Goal: Use online tool/utility: Utilize a website feature to perform a specific function

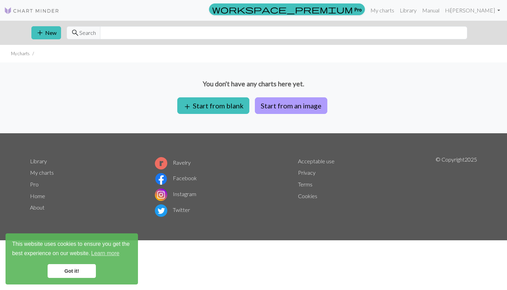
click at [289, 105] on button "Start from an image" at bounding box center [291, 105] width 72 height 17
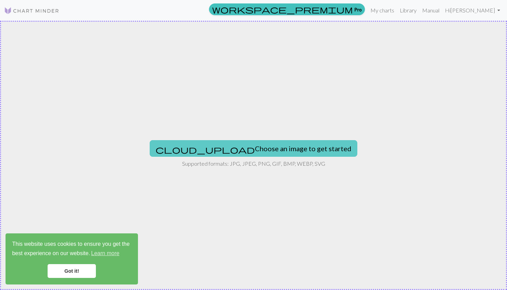
click at [249, 147] on button "cloud_upload Choose an image to get started" at bounding box center [254, 148] width 208 height 17
type input "C:\fakepath\TK.webp"
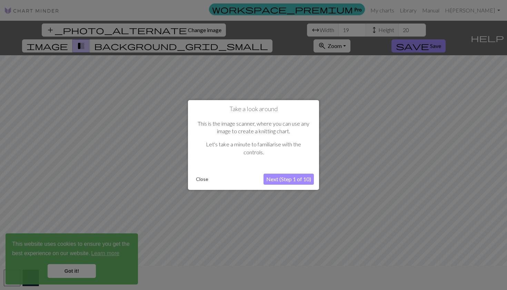
click at [290, 178] on button "Next (Step 1 of 10)" at bounding box center [289, 179] width 50 height 11
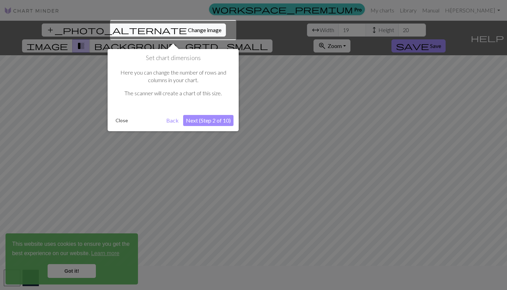
click at [209, 119] on button "Next (Step 2 of 10)" at bounding box center [208, 120] width 50 height 11
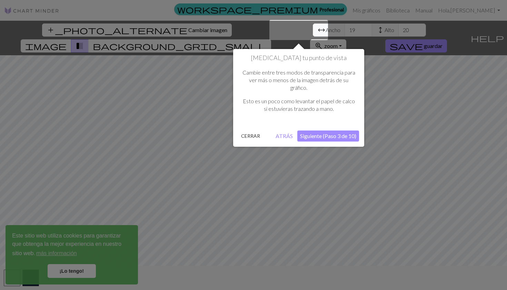
click at [287, 134] on button "ATRÁS" at bounding box center [284, 135] width 23 height 11
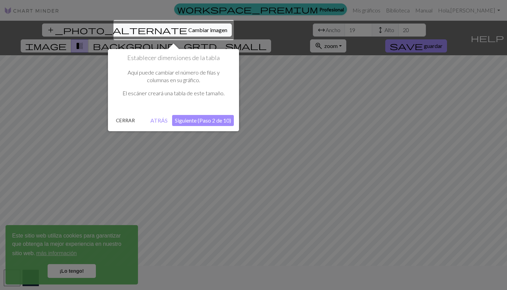
click at [196, 119] on button "Siguiente (Paso 2 de 10)" at bounding box center [203, 120] width 62 height 11
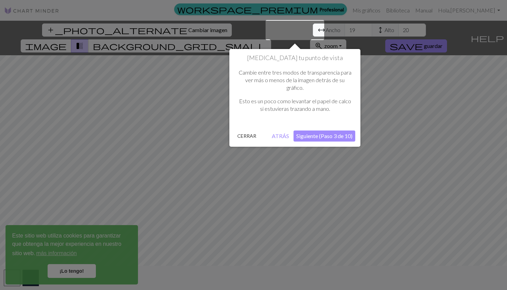
click at [314, 138] on button "Siguiente (Paso 3 de 10)" at bounding box center [325, 135] width 62 height 11
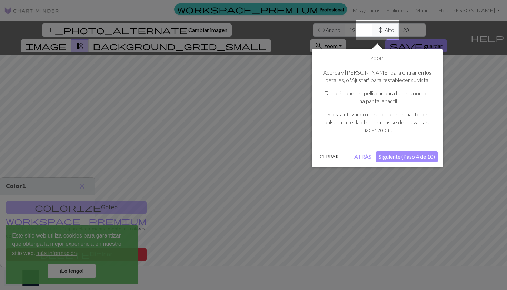
click at [392, 156] on button "Siguiente (Paso 4 de 10)" at bounding box center [407, 156] width 62 height 11
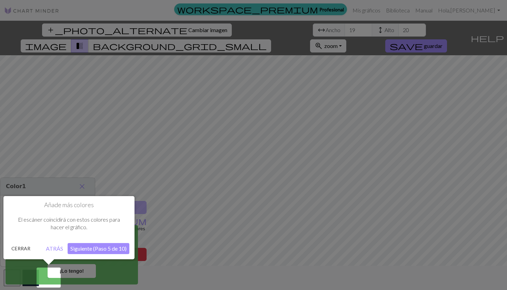
click at [97, 247] on button "Siguiente (Paso 5 de 10)" at bounding box center [99, 248] width 62 height 11
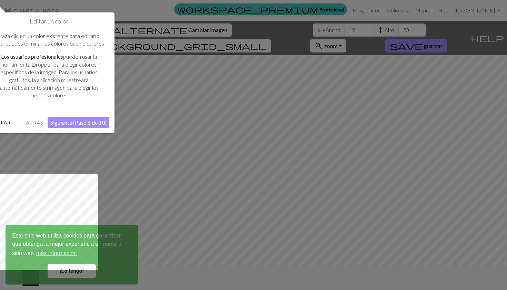
click at [0, 118] on button "CERRAR" at bounding box center [1, 122] width 24 height 10
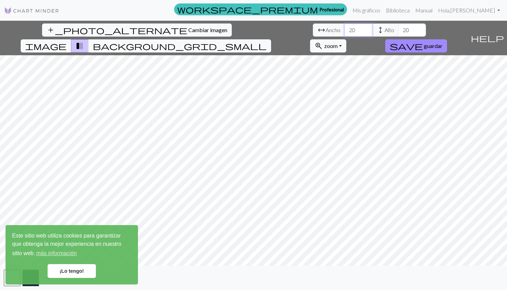
click at [345, 27] on input "20" at bounding box center [359, 29] width 28 height 13
click at [345, 27] on input "21" at bounding box center [359, 29] width 28 height 13
click at [345, 27] on input "22" at bounding box center [359, 29] width 28 height 13
click at [345, 27] on input "23" at bounding box center [359, 29] width 28 height 13
click at [345, 27] on input "24" at bounding box center [359, 29] width 28 height 13
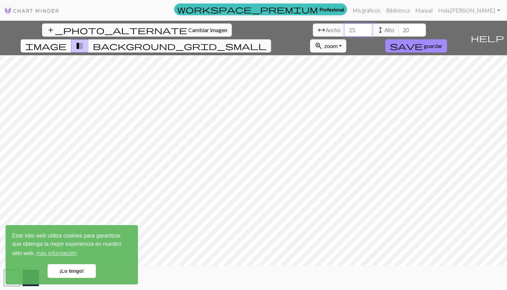
click at [345, 27] on input "25" at bounding box center [359, 29] width 28 height 13
click at [345, 27] on input "26" at bounding box center [359, 29] width 28 height 13
click at [345, 27] on input "27" at bounding box center [359, 29] width 28 height 13
click at [345, 27] on input "28" at bounding box center [359, 29] width 28 height 13
click at [345, 32] on input "27" at bounding box center [359, 29] width 28 height 13
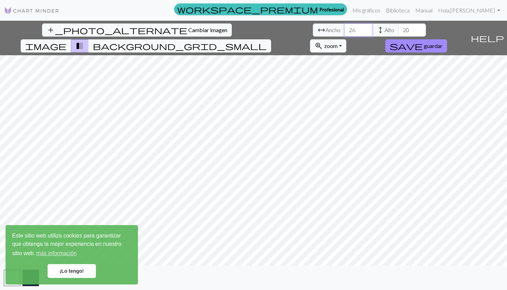
click at [345, 32] on input "26" at bounding box center [359, 29] width 28 height 13
click at [345, 32] on input "25" at bounding box center [359, 29] width 28 height 13
click at [345, 32] on input "24" at bounding box center [359, 29] width 28 height 13
click at [345, 32] on input "23" at bounding box center [359, 29] width 28 height 13
click at [345, 32] on input "22" at bounding box center [359, 29] width 28 height 13
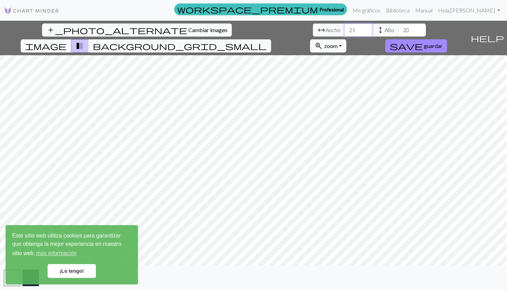
click at [345, 32] on input "21" at bounding box center [359, 29] width 28 height 13
type input "20"
click at [345, 32] on input "20" at bounding box center [359, 29] width 28 height 13
click at [250, 37] on div "add_photo_alternate Cambiar imagen arrow_range Ancho 20 height Alto 20 image tr…" at bounding box center [253, 155] width 507 height 269
click at [244, 268] on div "add_photo_alternate Cambiar imagen arrow_range Ancho 20 height Alto 20 image tr…" at bounding box center [253, 155] width 507 height 269
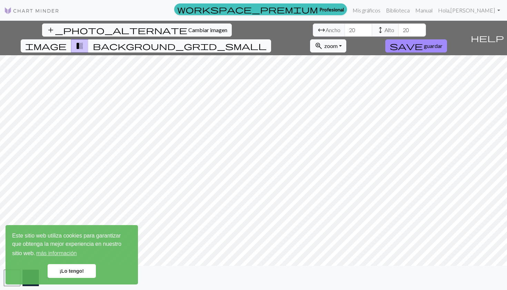
click at [267, 41] on span "background_grid_small" at bounding box center [180, 46] width 174 height 10
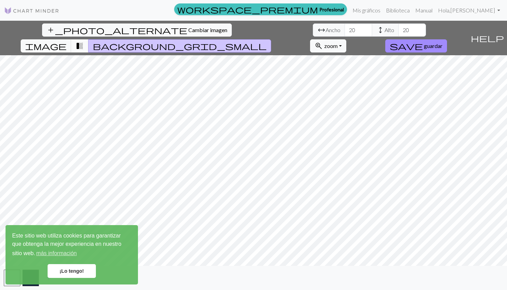
click at [89, 39] on button "transition_fade" at bounding box center [80, 45] width 18 height 13
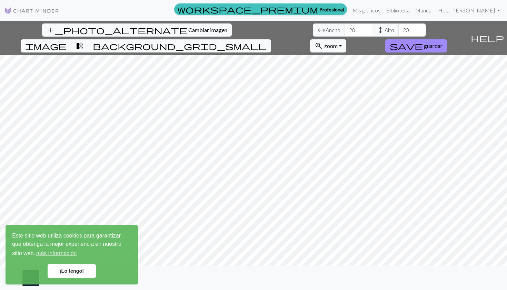
click at [70, 272] on link "¡Lo tengo!" at bounding box center [72, 271] width 48 height 14
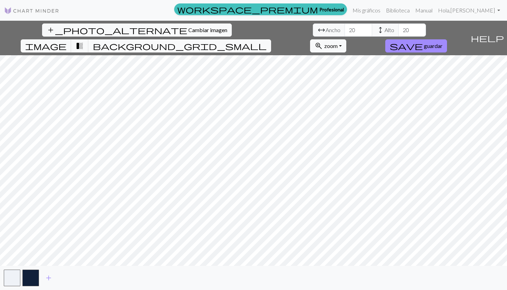
click at [14, 277] on div "¡Lo tengo!" at bounding box center [71, 271] width 119 height 14
click at [28, 279] on button "button" at bounding box center [30, 277] width 17 height 17
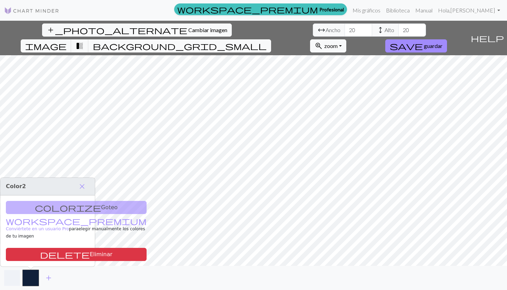
click at [13, 280] on button "button" at bounding box center [12, 277] width 17 height 17
click at [40, 207] on div "colorize Goteo workspace_premium Conviértete en un usuario Pro para elegir manu…" at bounding box center [47, 230] width 95 height 71
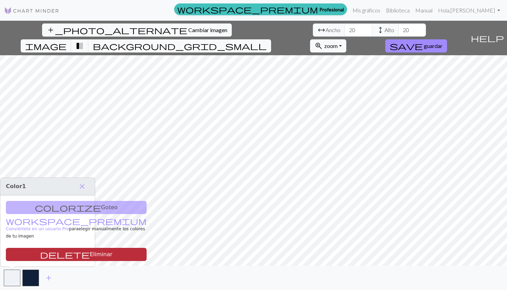
click at [40, 251] on span "delete" at bounding box center [65, 254] width 50 height 10
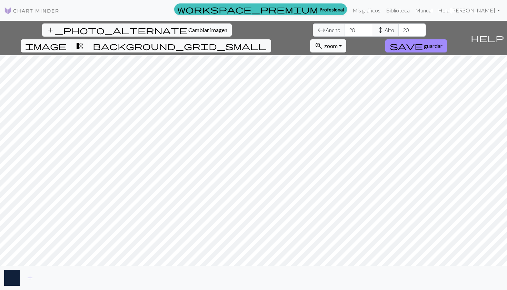
click at [10, 277] on button "button" at bounding box center [12, 277] width 17 height 17
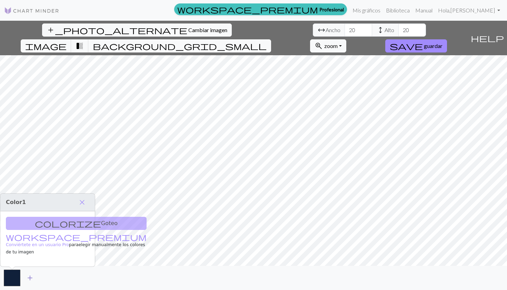
click at [29, 279] on span "add" at bounding box center [30, 278] width 8 height 10
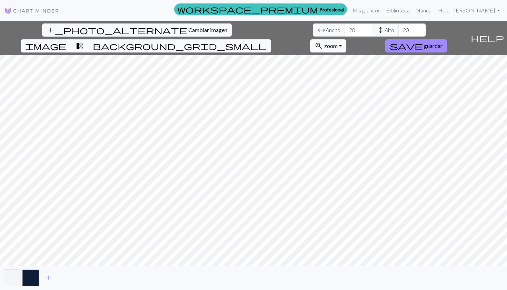
click at [39, 279] on div "add" at bounding box center [253, 278] width 507 height 24
click at [49, 279] on span "add" at bounding box center [49, 278] width 8 height 10
click at [68, 279] on span "add" at bounding box center [67, 278] width 8 height 10
click at [86, 281] on span "add" at bounding box center [86, 278] width 8 height 10
click at [104, 281] on span "add" at bounding box center [104, 278] width 8 height 10
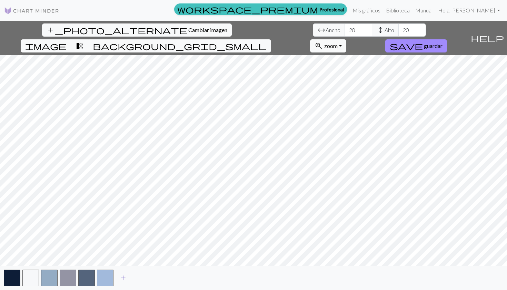
click at [122, 279] on span "add" at bounding box center [123, 278] width 8 height 10
click at [145, 278] on span "add" at bounding box center [142, 278] width 8 height 10
click at [158, 277] on span "add" at bounding box center [160, 278] width 8 height 10
click at [184, 279] on button "add" at bounding box center [178, 277] width 17 height 13
click at [201, 282] on span "add" at bounding box center [198, 278] width 8 height 10
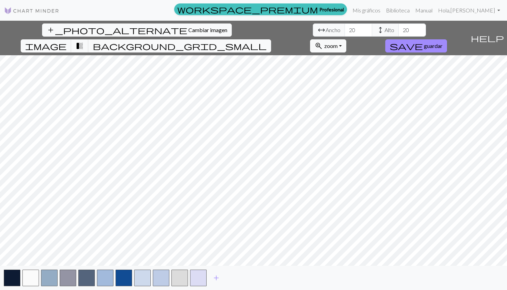
click at [225, 278] on div "add" at bounding box center [253, 278] width 507 height 24
click at [241, 279] on div "add" at bounding box center [253, 278] width 507 height 24
click at [218, 277] on span "add" at bounding box center [216, 278] width 8 height 10
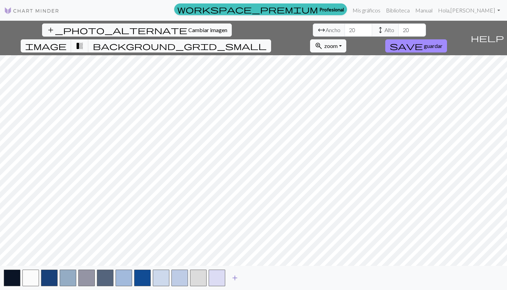
click at [234, 277] on span "add" at bounding box center [235, 278] width 8 height 10
click at [251, 279] on span "add" at bounding box center [253, 278] width 8 height 10
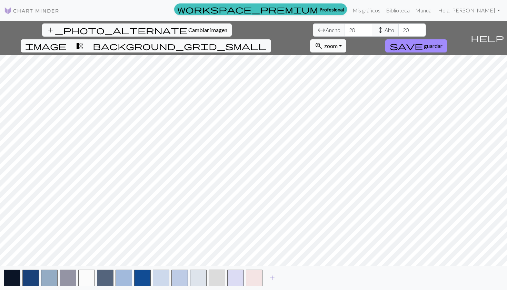
click at [279, 278] on button "add" at bounding box center [272, 277] width 17 height 13
click at [291, 279] on span "add" at bounding box center [291, 278] width 8 height 10
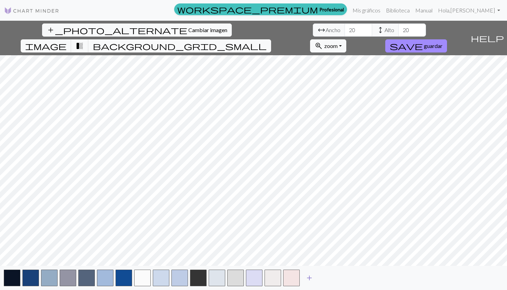
click at [308, 276] on span "add" at bounding box center [309, 278] width 8 height 10
click at [188, 28] on span "Cambiar imagen" at bounding box center [207, 30] width 39 height 7
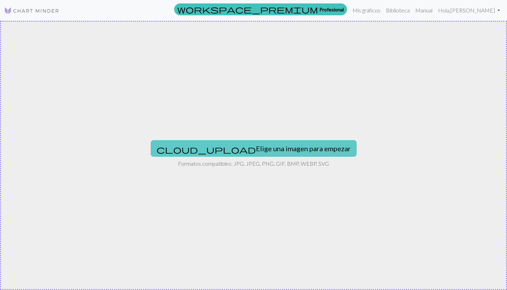
click at [247, 141] on button "cloud_upload Elige una imagen para empezar" at bounding box center [254, 148] width 206 height 17
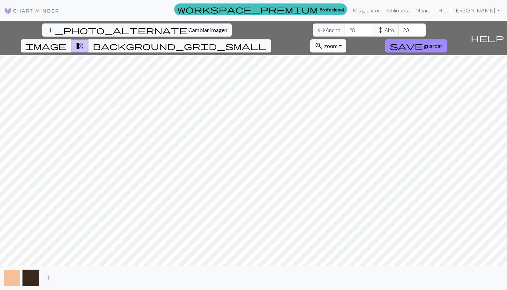
click at [13, 277] on button "button" at bounding box center [12, 277] width 17 height 17
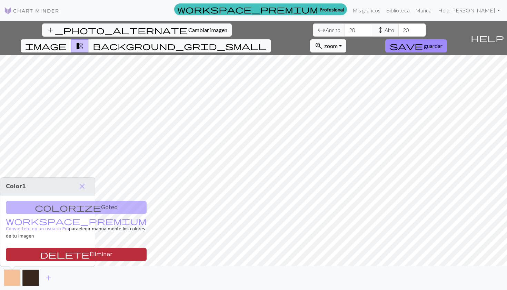
click at [26, 255] on button "delete Eliminar" at bounding box center [76, 254] width 141 height 13
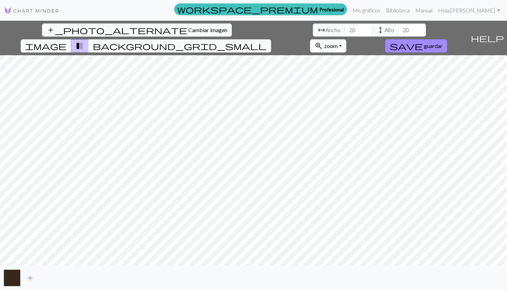
click at [29, 281] on span "add" at bounding box center [30, 278] width 8 height 10
click at [29, 281] on button "button" at bounding box center [30, 277] width 17 height 17
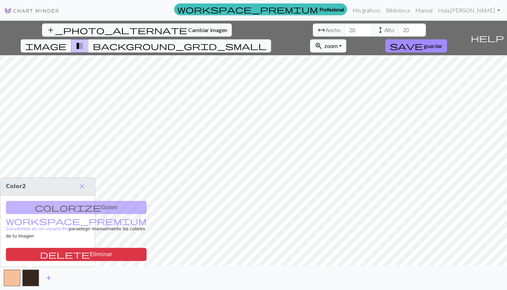
click at [56, 284] on button "add" at bounding box center [48, 277] width 17 height 13
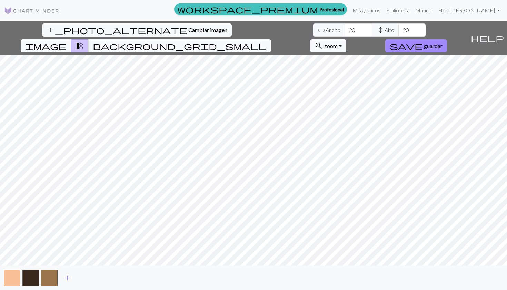
click at [75, 282] on button "add" at bounding box center [67, 277] width 17 height 13
click at [91, 281] on button "add" at bounding box center [85, 277] width 17 height 13
click at [106, 278] on span "add" at bounding box center [104, 278] width 8 height 10
click at [120, 279] on span "add" at bounding box center [123, 278] width 8 height 10
click at [147, 278] on button "add" at bounding box center [141, 277] width 17 height 13
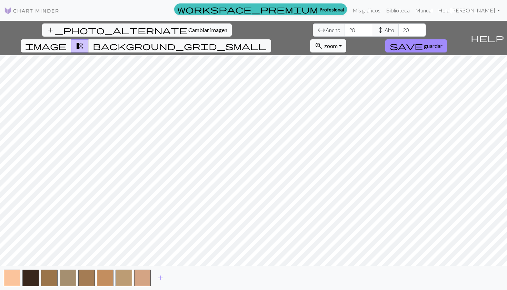
click at [162, 285] on div "add" at bounding box center [253, 278] width 507 height 24
click at [161, 277] on span "add" at bounding box center [160, 278] width 8 height 10
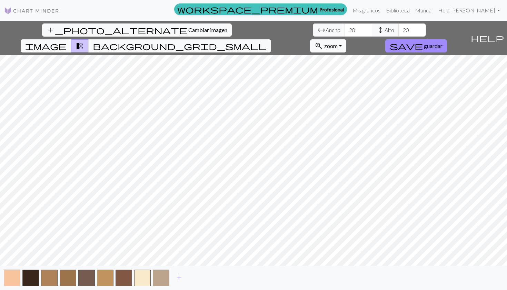
click at [180, 276] on span "add" at bounding box center [179, 278] width 8 height 10
click at [194, 275] on span "add" at bounding box center [198, 278] width 8 height 10
click at [218, 278] on span "add" at bounding box center [216, 278] width 8 height 10
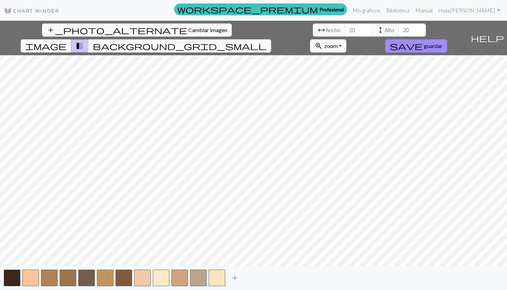
click at [237, 279] on span "add" at bounding box center [235, 278] width 8 height 10
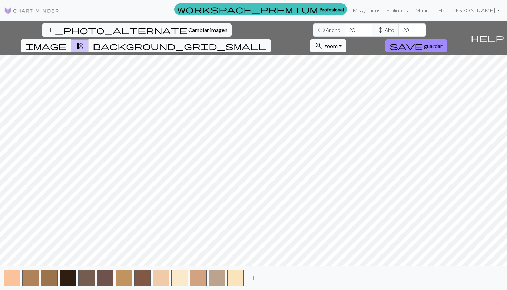
click at [254, 280] on span "add" at bounding box center [253, 278] width 8 height 10
click at [272, 277] on span "add" at bounding box center [272, 278] width 8 height 10
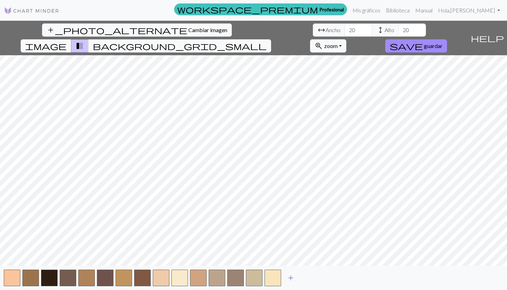
click at [290, 277] on span "add" at bounding box center [291, 278] width 8 height 10
click at [308, 277] on span "add" at bounding box center [309, 278] width 8 height 10
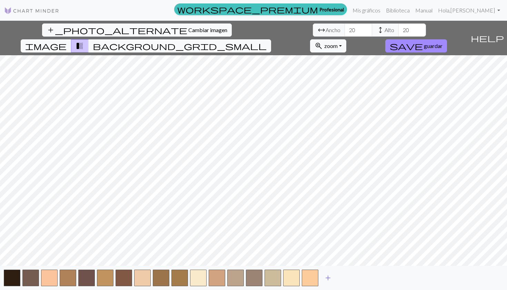
click at [332, 276] on span "add" at bounding box center [328, 278] width 8 height 10
click at [347, 279] on span "add" at bounding box center [347, 278] width 8 height 10
click at [366, 279] on span "add" at bounding box center [365, 278] width 8 height 10
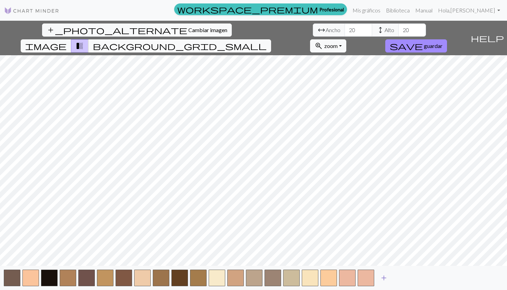
click at [389, 279] on button "add" at bounding box center [383, 277] width 17 height 13
click at [406, 279] on span "add" at bounding box center [403, 278] width 8 height 10
click at [422, 280] on span "add" at bounding box center [421, 278] width 8 height 10
click at [441, 278] on span "add" at bounding box center [440, 278] width 8 height 10
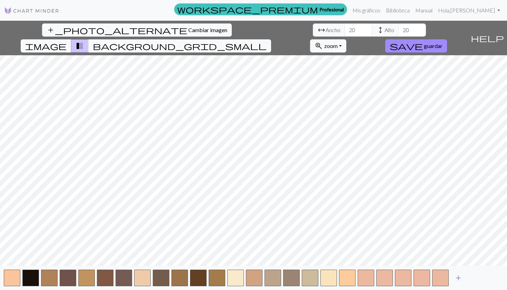
click at [460, 278] on span "add" at bounding box center [458, 278] width 8 height 10
click at [481, 275] on span "add" at bounding box center [477, 278] width 8 height 10
click at [503, 276] on button "add" at bounding box center [495, 277] width 17 height 13
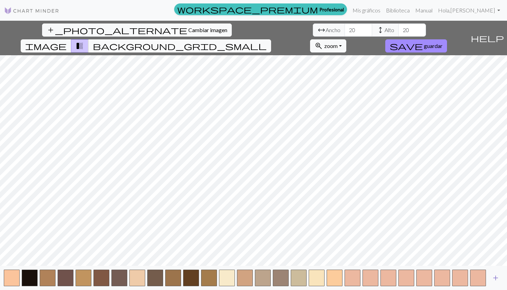
click at [499, 277] on span "add" at bounding box center [496, 278] width 8 height 10
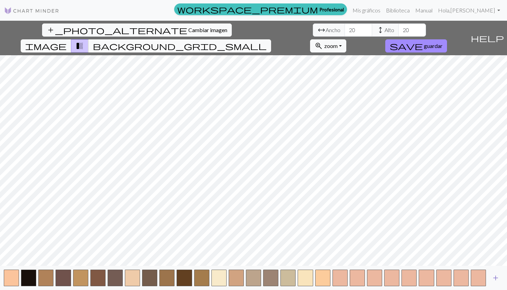
click at [499, 277] on span "add" at bounding box center [496, 278] width 8 height 10
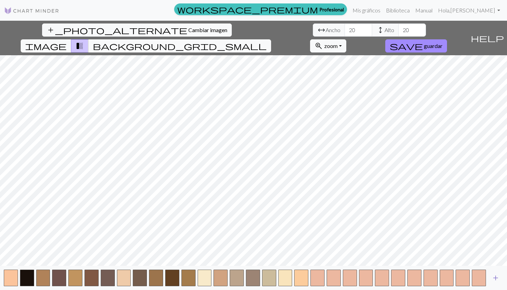
click at [499, 277] on span "add" at bounding box center [496, 278] width 8 height 10
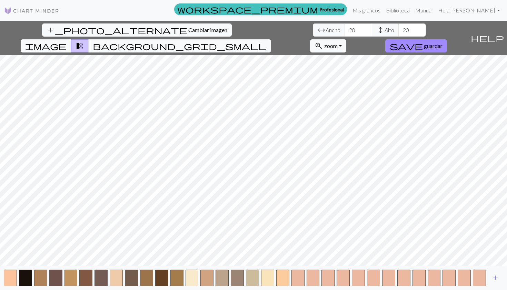
click at [499, 277] on span "add" at bounding box center [496, 278] width 8 height 10
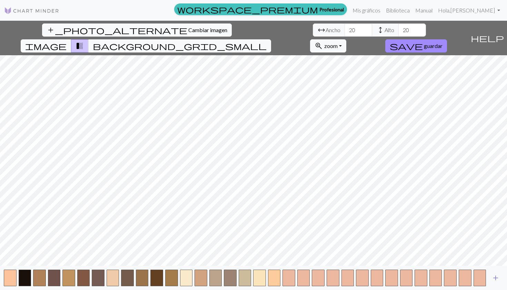
click at [499, 277] on span "add" at bounding box center [496, 278] width 8 height 10
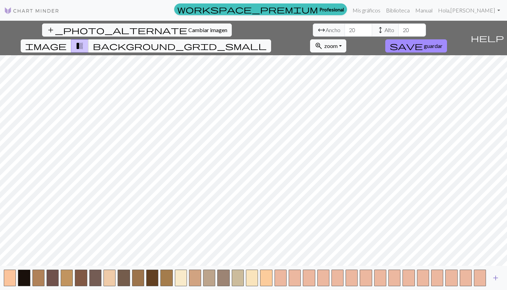
click at [499, 277] on span "add" at bounding box center [496, 278] width 8 height 10
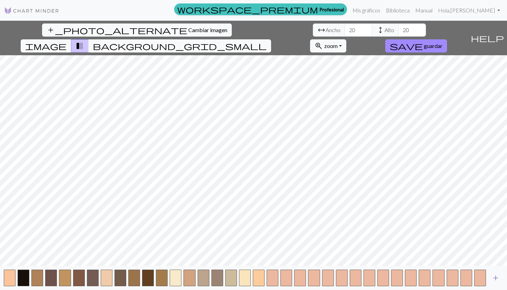
click at [499, 277] on span "add" at bounding box center [496, 278] width 8 height 10
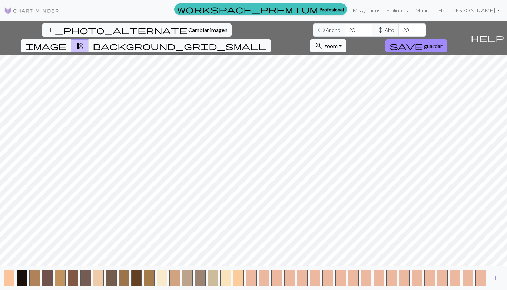
click at [499, 277] on span "add" at bounding box center [496, 278] width 8 height 10
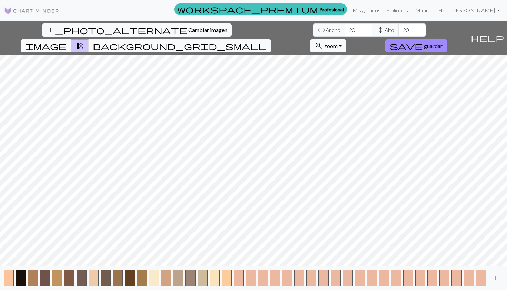
click at [499, 277] on span "add" at bounding box center [496, 278] width 8 height 10
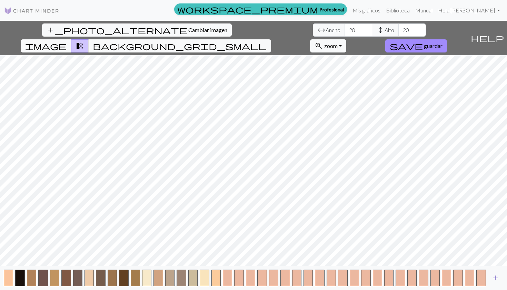
click at [499, 277] on span "add" at bounding box center [496, 278] width 8 height 10
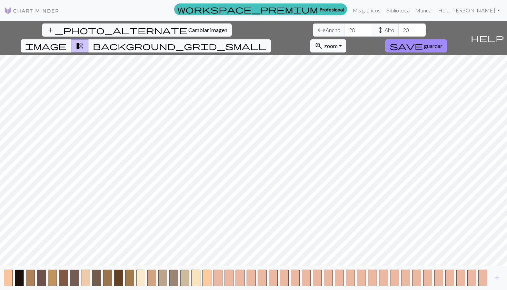
click at [499, 277] on span "add" at bounding box center [497, 278] width 8 height 10
click at [499, 277] on div "add" at bounding box center [253, 278] width 507 height 24
click at [507, 277] on span "add" at bounding box center [508, 278] width 8 height 10
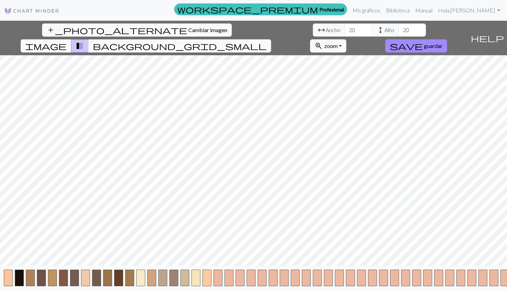
click at [507, 277] on button "button" at bounding box center [505, 277] width 9 height 17
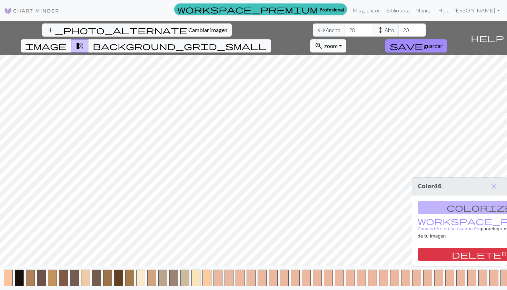
click at [507, 277] on button "button" at bounding box center [505, 277] width 9 height 17
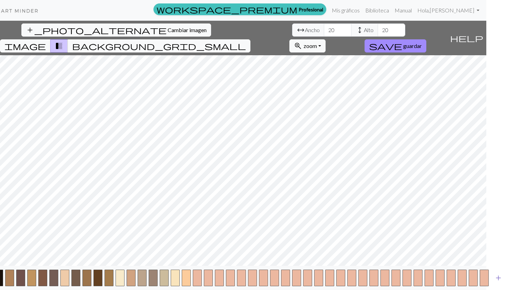
scroll to position [0, 21]
click at [501, 277] on span "add" at bounding box center [498, 278] width 8 height 10
click at [501, 277] on button "add" at bounding box center [509, 277] width 17 height 13
click at [487, 277] on html "Este sitio web utiliza cookies para garantizar que obtenga la mejor experiencia…" at bounding box center [232, 145] width 507 height 290
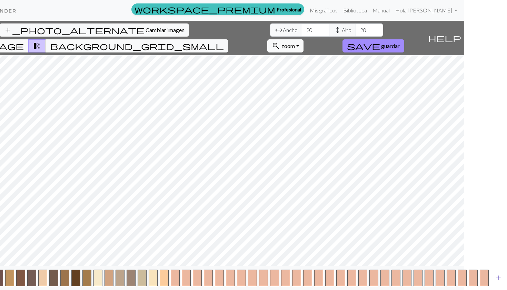
click at [500, 277] on span "add" at bounding box center [498, 278] width 8 height 10
click at [464, 277] on html "Este sitio web utiliza cookies para garantizar que obtenga la mejor experiencia…" at bounding box center [210, 145] width 507 height 290
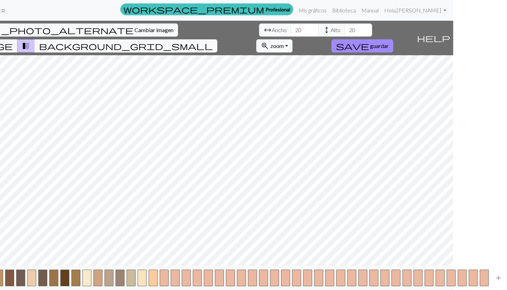
click at [500, 277] on span "add" at bounding box center [498, 278] width 8 height 10
click at [507, 276] on span "add" at bounding box center [510, 278] width 8 height 10
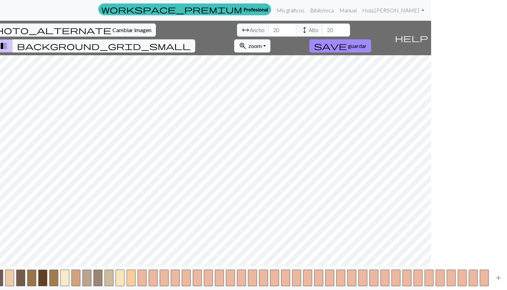
scroll to position [0, 76]
click at [505, 277] on button "add" at bounding box center [498, 277] width 17 height 13
